Goal: Navigation & Orientation: Go to known website

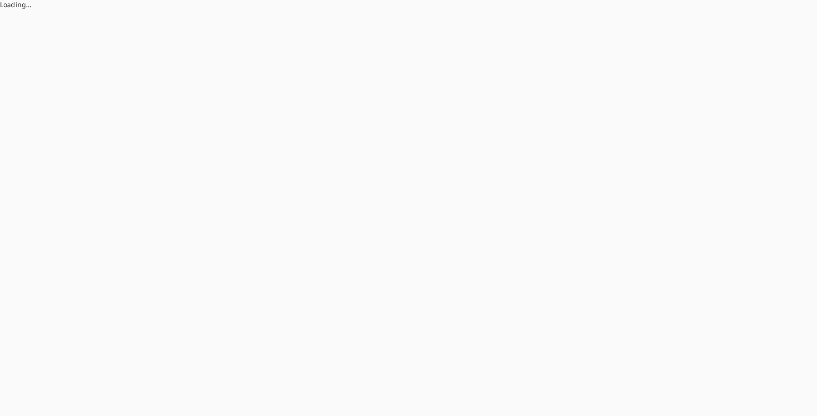
click at [175, 9] on html "Loading..." at bounding box center [408, 4] width 817 height 9
